Goal: Information Seeking & Learning: Learn about a topic

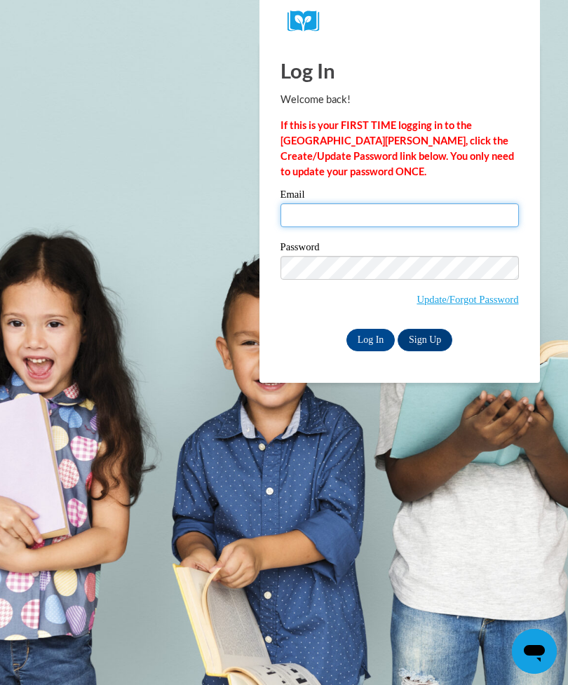
type input "[EMAIL_ADDRESS][PERSON_NAME][DOMAIN_NAME]"
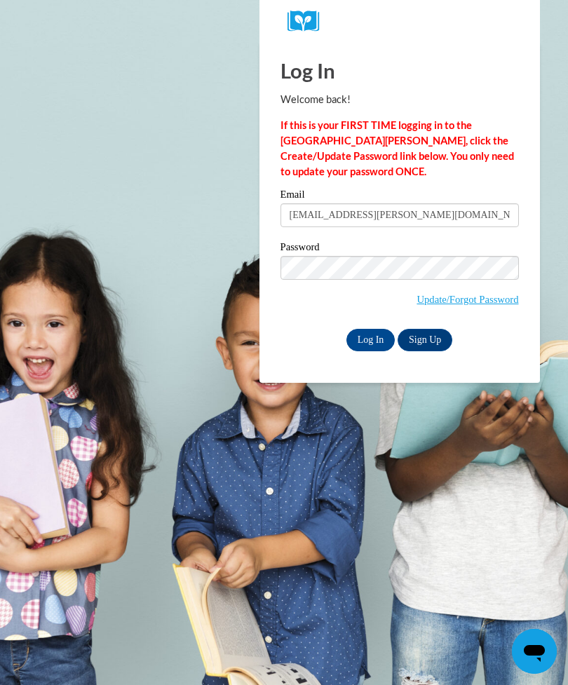
click at [370, 339] on input "Log In" at bounding box center [371, 340] width 49 height 22
click at [370, 346] on input "Log In" at bounding box center [371, 340] width 49 height 22
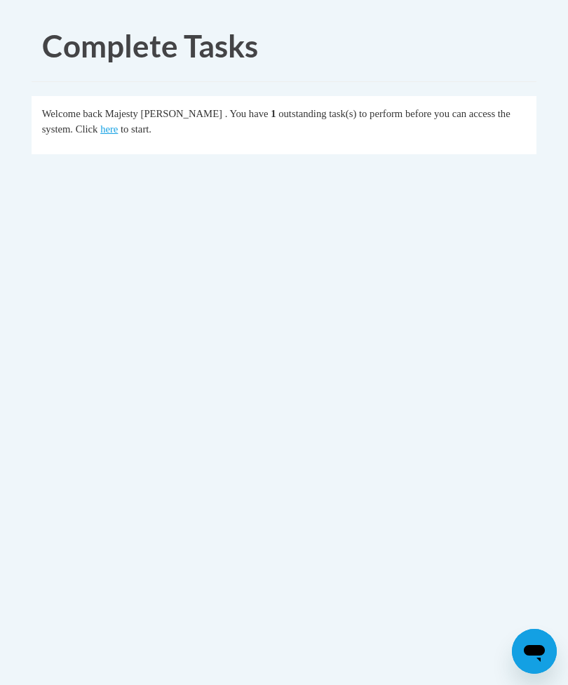
click at [100, 130] on link "here" at bounding box center [109, 128] width 18 height 11
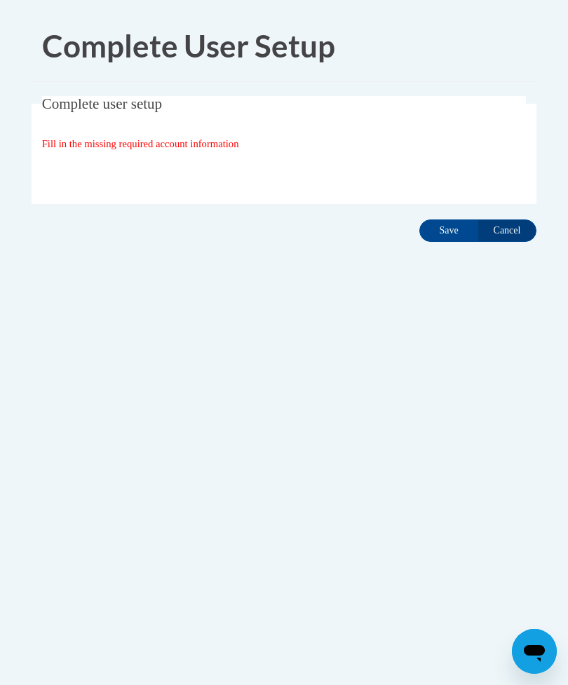
click at [450, 236] on input "Save" at bounding box center [449, 231] width 59 height 22
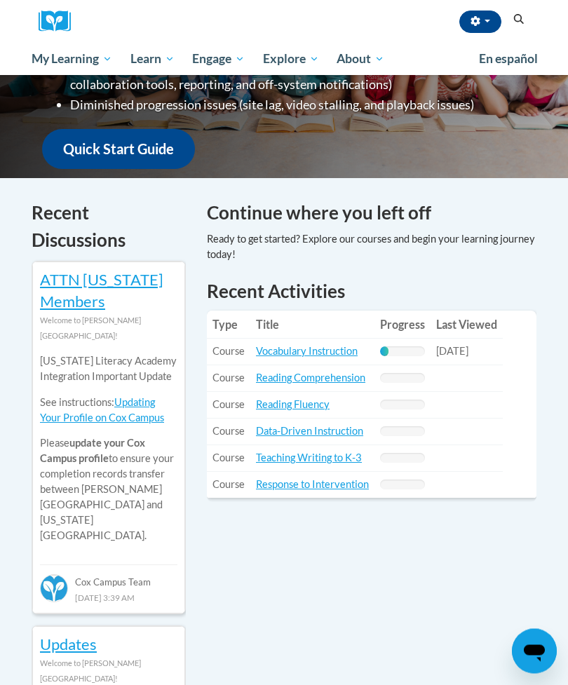
scroll to position [349, 0]
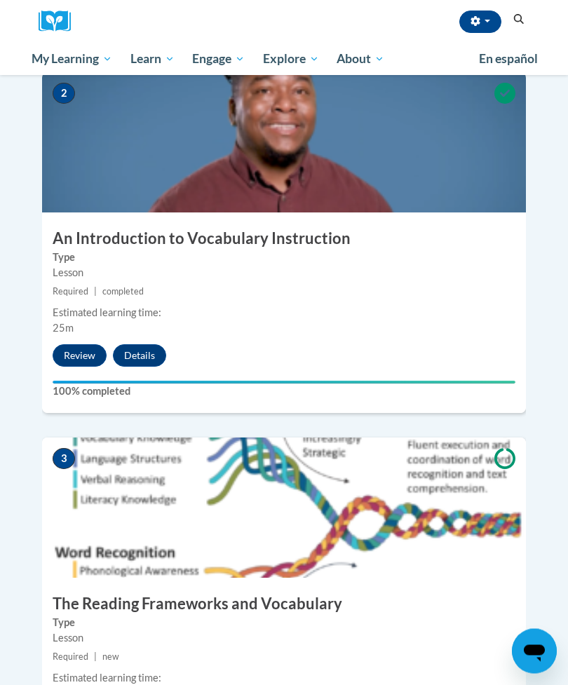
scroll to position [869, 0]
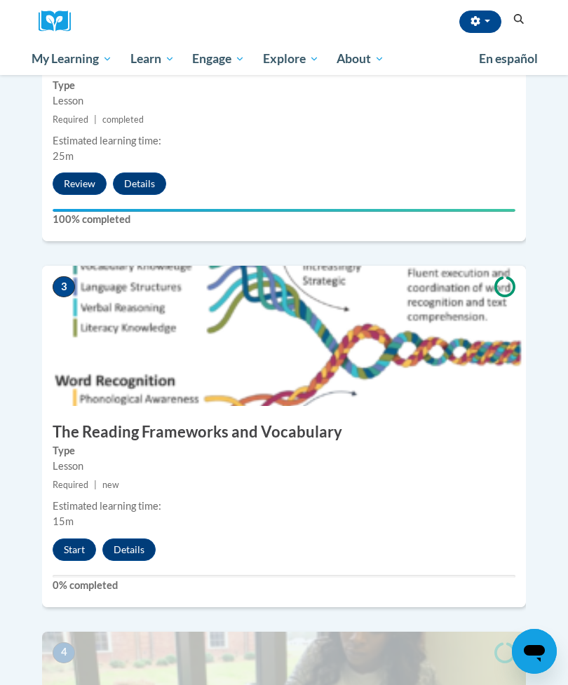
click at [74, 539] on button "Start" at bounding box center [74, 550] width 43 height 22
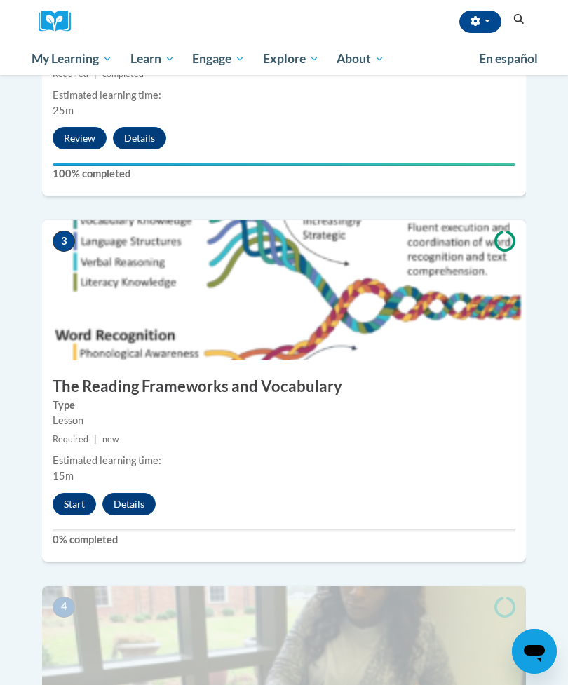
scroll to position [915, 0]
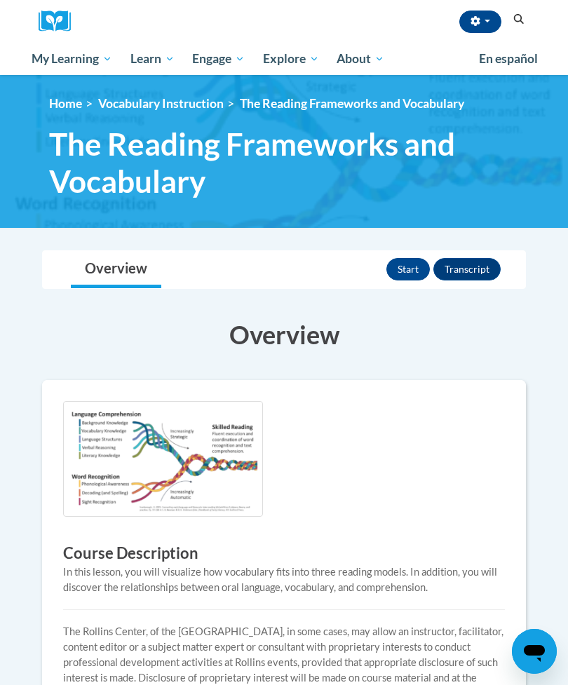
click at [405, 269] on button "Start" at bounding box center [408, 269] width 43 height 22
click at [403, 279] on button "Resume" at bounding box center [401, 269] width 57 height 22
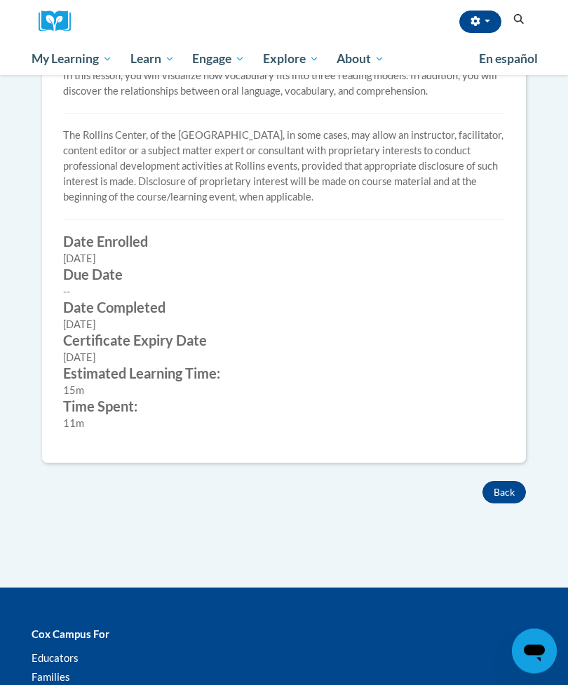
scroll to position [495, 0]
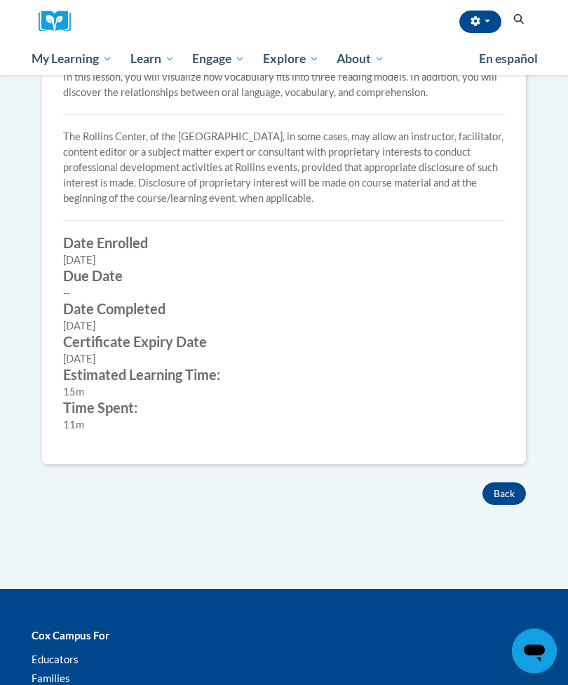
click at [500, 491] on button "Back" at bounding box center [504, 494] width 43 height 22
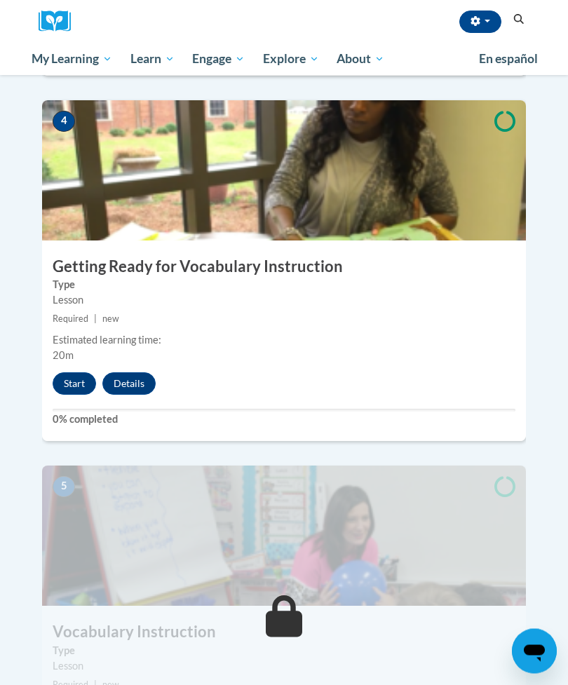
scroll to position [1400, 0]
click at [100, 332] on div "4 Getting Ready for Vocabulary Instruction Type Lesson Required | new Estimated…" at bounding box center [284, 270] width 484 height 341
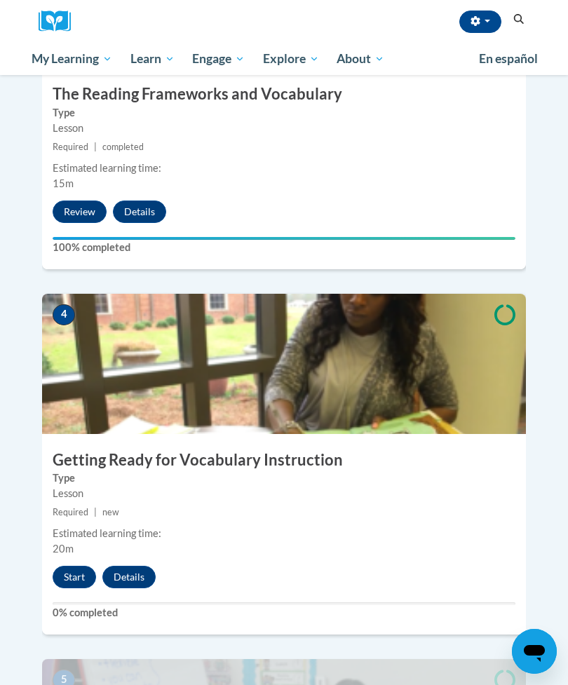
scroll to position [1212, 0]
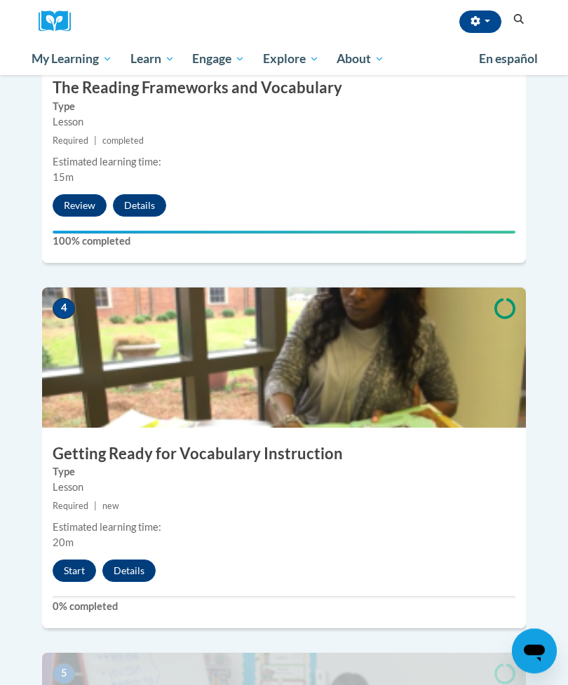
click at [74, 561] on button "Start" at bounding box center [74, 572] width 43 height 22
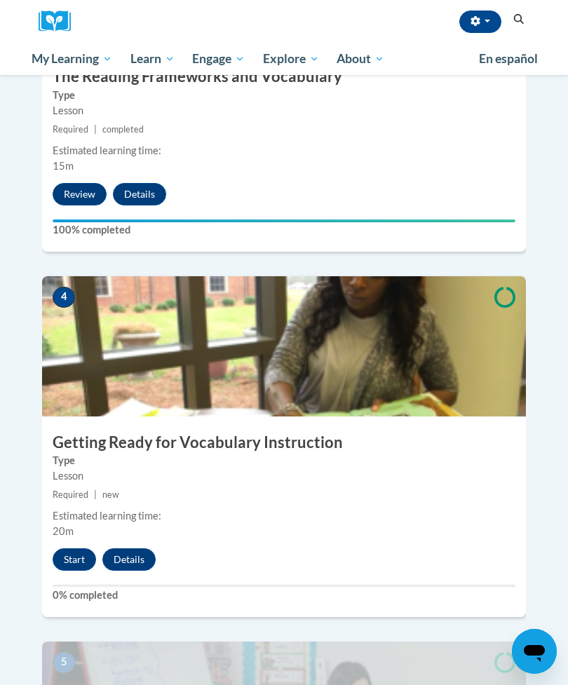
scroll to position [1259, 0]
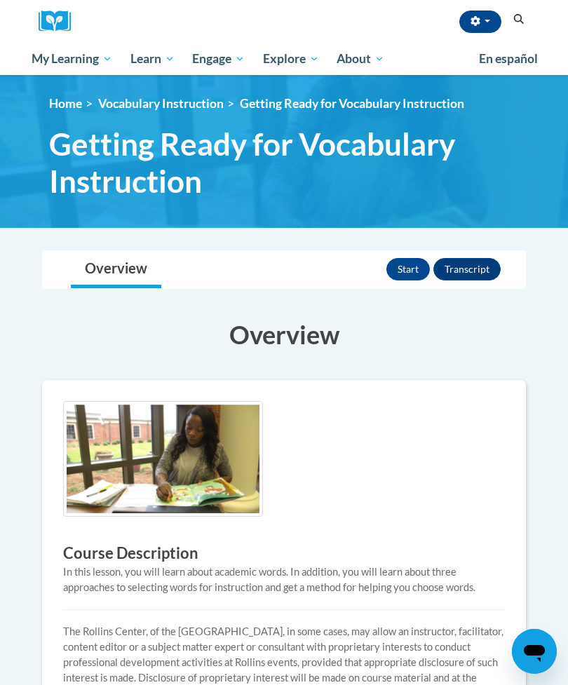
click at [417, 277] on button "Start" at bounding box center [408, 269] width 43 height 22
